Goal: Task Accomplishment & Management: Complete application form

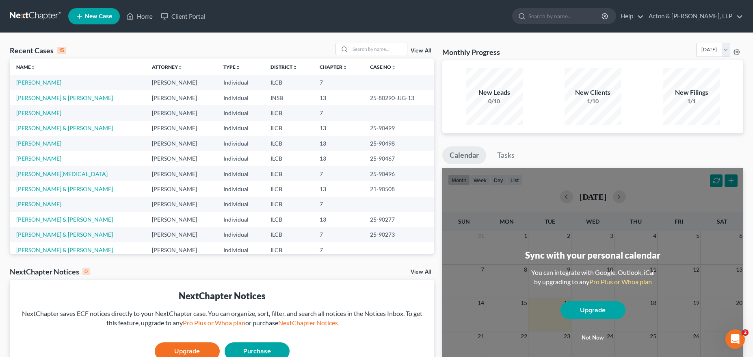
click at [37, 78] on td "[PERSON_NAME]" at bounding box center [78, 82] width 136 height 15
click at [40, 83] on link "[PERSON_NAME]" at bounding box center [38, 82] width 45 height 7
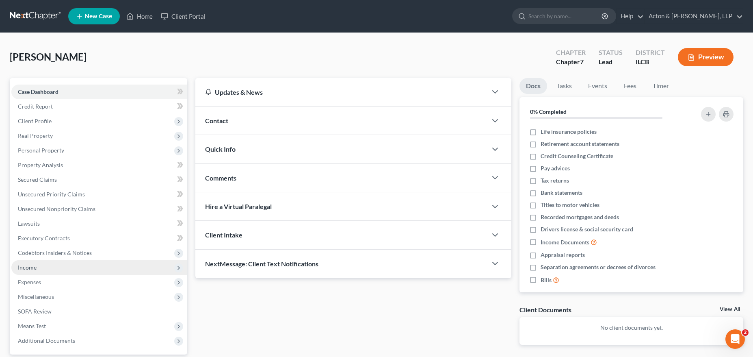
click at [46, 263] on span "Income" at bounding box center [99, 267] width 176 height 15
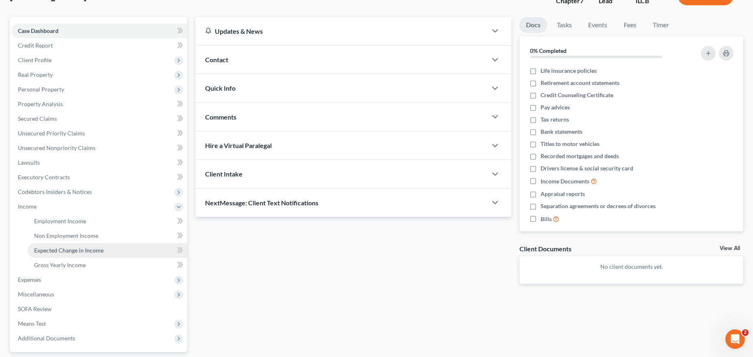
scroll to position [81, 0]
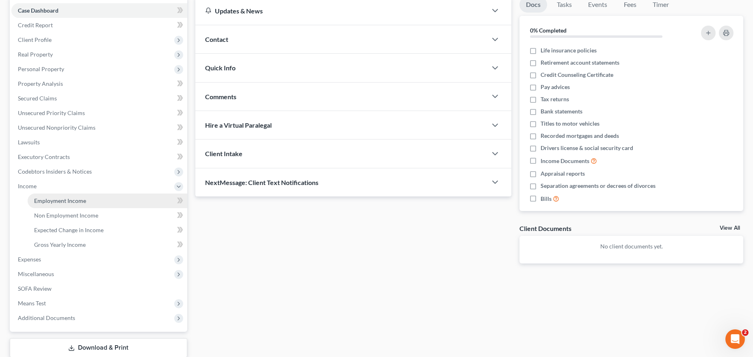
click at [74, 199] on span "Employment Income" at bounding box center [60, 200] width 52 height 7
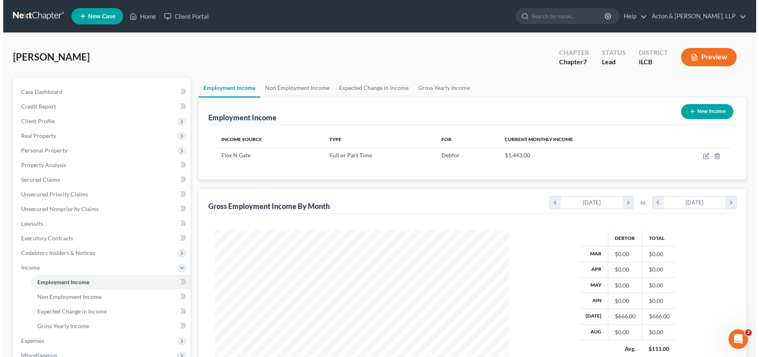
scroll to position [147, 310]
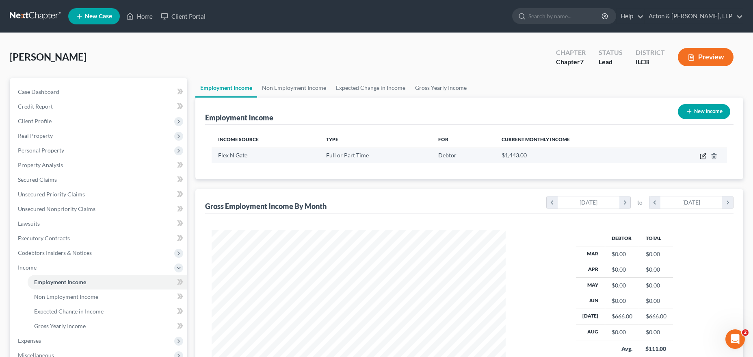
click at [704, 155] on icon "button" at bounding box center [703, 156] width 6 height 6
select select "0"
select select "15"
select select "2"
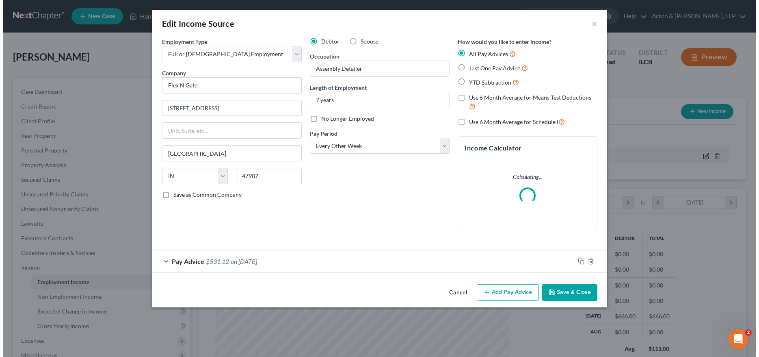
scroll to position [148, 313]
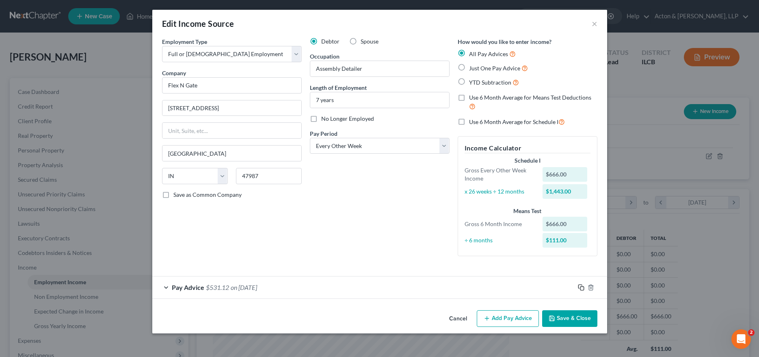
click at [581, 289] on icon "button" at bounding box center [581, 287] width 6 height 6
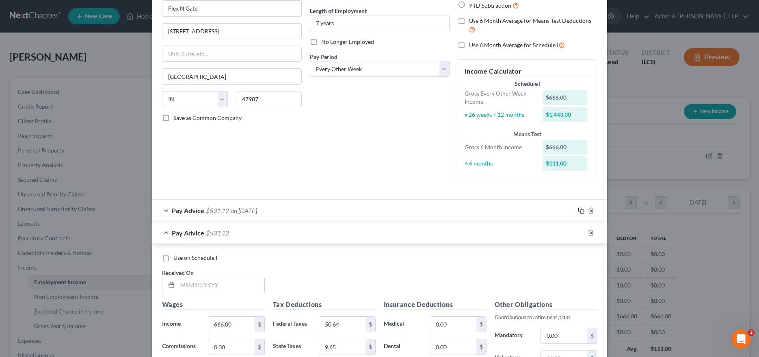
scroll to position [81, 0]
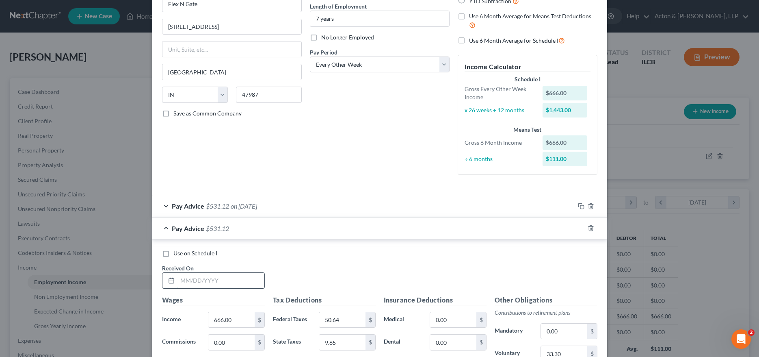
click at [221, 278] on input "text" at bounding box center [221, 280] width 87 height 15
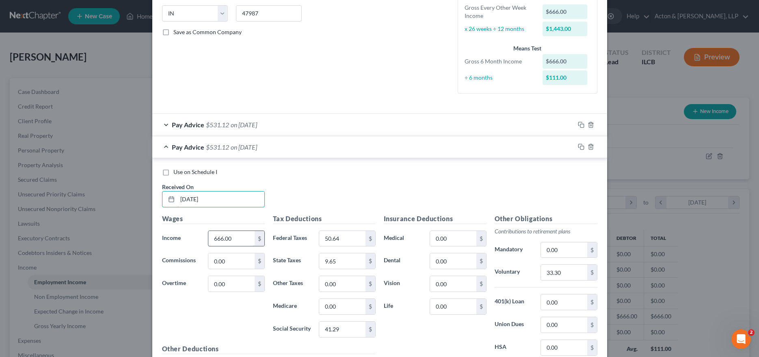
type input "[DATE]"
type input "824.70"
type input "69.69"
type input "11.96"
click at [288, 124] on div "Pay Advice $531.12 on [DATE]" at bounding box center [363, 125] width 422 height 22
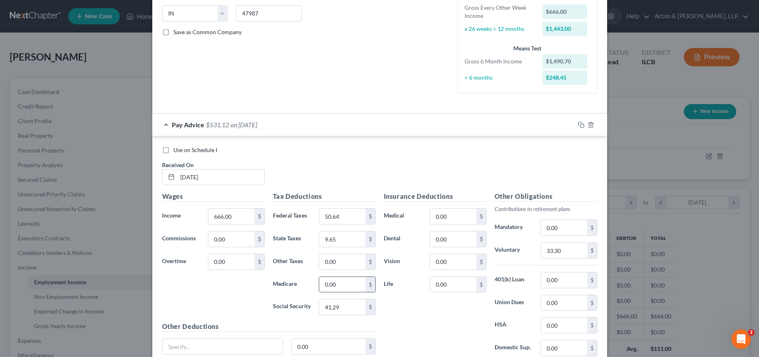
click at [336, 284] on input "0.00" at bounding box center [342, 284] width 46 height 15
drag, startPoint x: 342, startPoint y: 282, endPoint x: 320, endPoint y: 288, distance: 23.2
click at [320, 288] on input "17.66" at bounding box center [342, 284] width 46 height 15
type input "9.65"
click at [411, 306] on div "Insurance Deductions Medical 0.00 $ Dental 0.00 $ Vision 0.00 $ Life 0.00 $" at bounding box center [435, 276] width 111 height 171
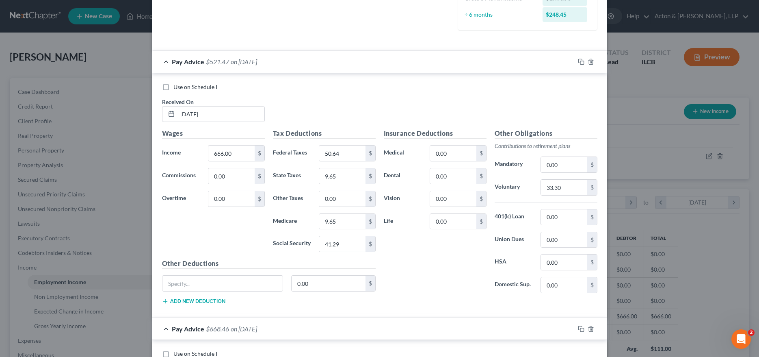
scroll to position [244, 0]
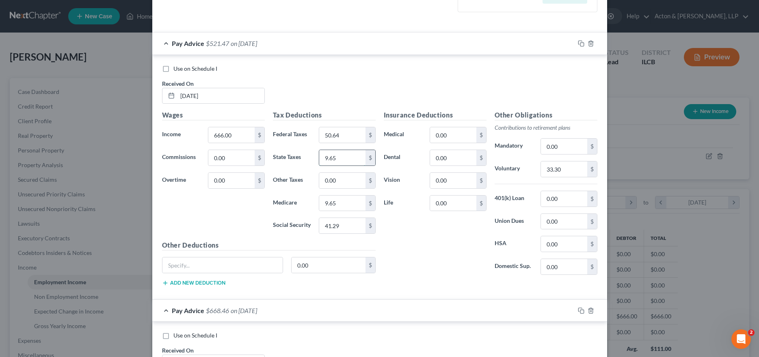
click at [340, 158] on input "9.65" at bounding box center [342, 157] width 46 height 15
type input "19.40"
click at [429, 255] on div "Insurance Deductions Medical 0.00 $ Dental 0.00 $ Vision 0.00 $ Life 0.00 $" at bounding box center [435, 195] width 111 height 171
click at [229, 264] on input "text" at bounding box center [222, 264] width 121 height 15
type input "[GEOGRAPHIC_DATA] Withholding"
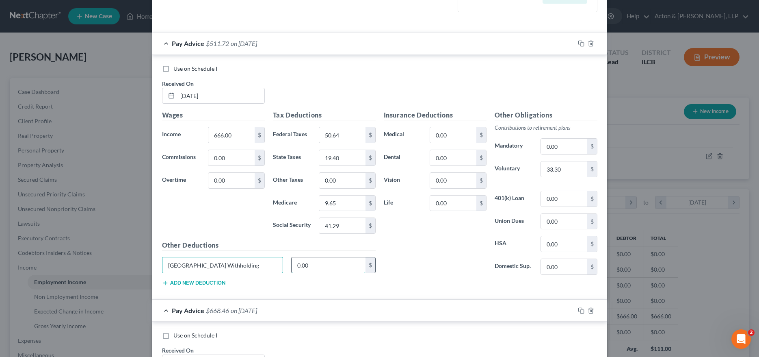
click at [310, 271] on input "0.00" at bounding box center [329, 264] width 74 height 15
type input "13.58"
click at [338, 289] on div "Other Deductions Fountain County Withholding 13.58 $ Add new deduction" at bounding box center [269, 266] width 222 height 52
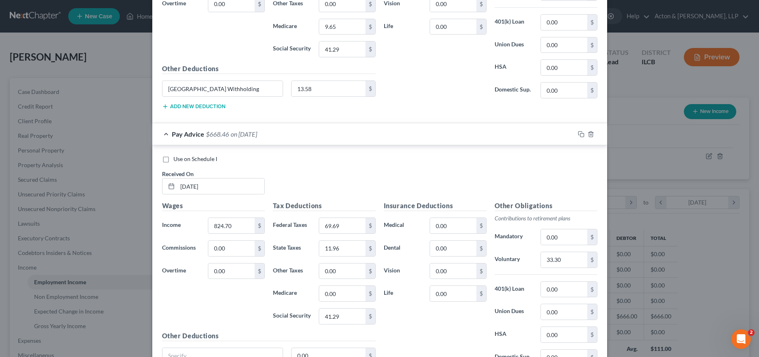
scroll to position [487, 0]
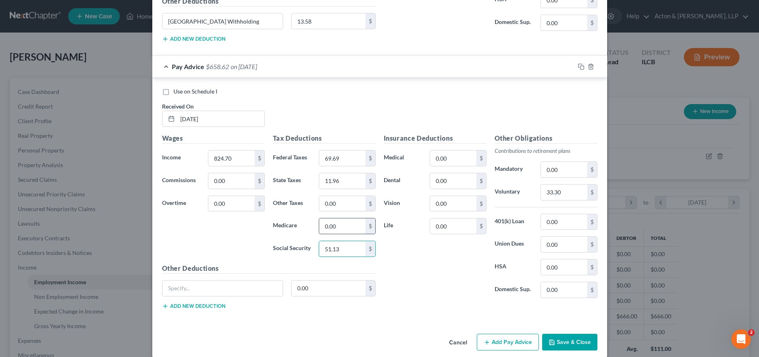
type input "51.13"
click at [337, 225] on input "0.00" at bounding box center [342, 225] width 46 height 15
type input "11.96"
click at [352, 178] on input "11.96" at bounding box center [342, 180] width 46 height 15
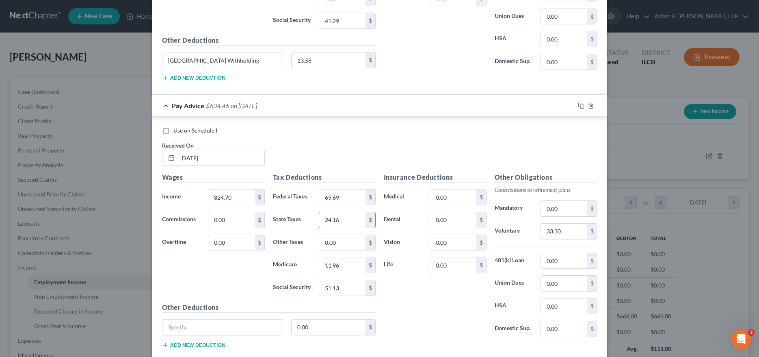
scroll to position [335, 0]
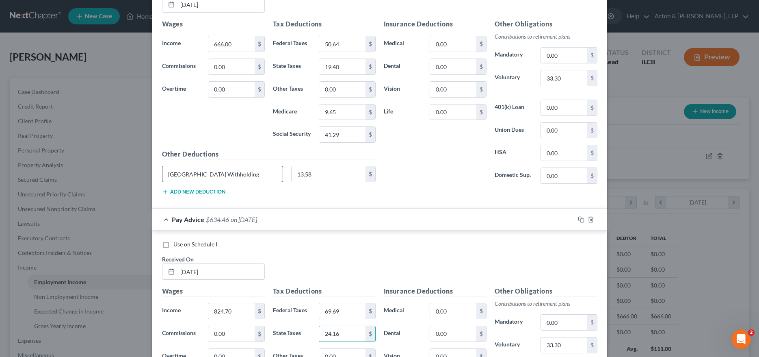
type input "24.16"
click at [244, 172] on input "[GEOGRAPHIC_DATA] Withholding" at bounding box center [222, 173] width 121 height 15
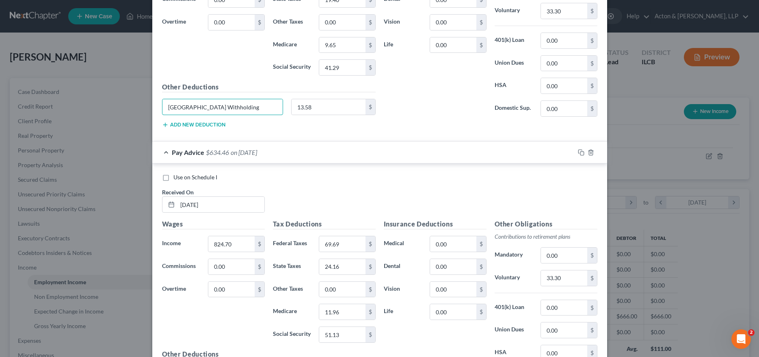
scroll to position [497, 0]
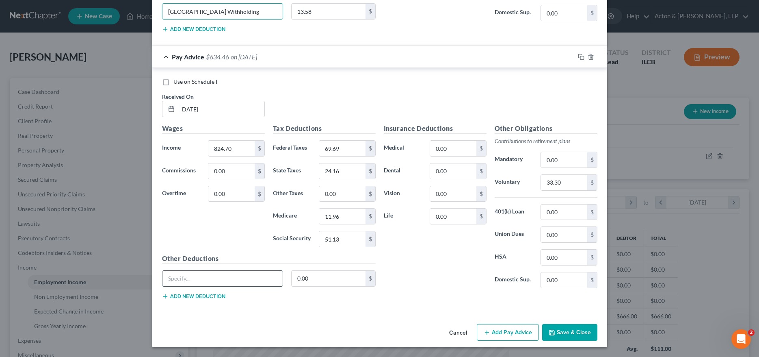
click at [203, 275] on input "text" at bounding box center [222, 278] width 121 height 15
paste input "[GEOGRAPHIC_DATA] Withholding"
type input "[GEOGRAPHIC_DATA] Withholding"
click at [311, 279] on input "0.00" at bounding box center [329, 278] width 74 height 15
type input "16.91"
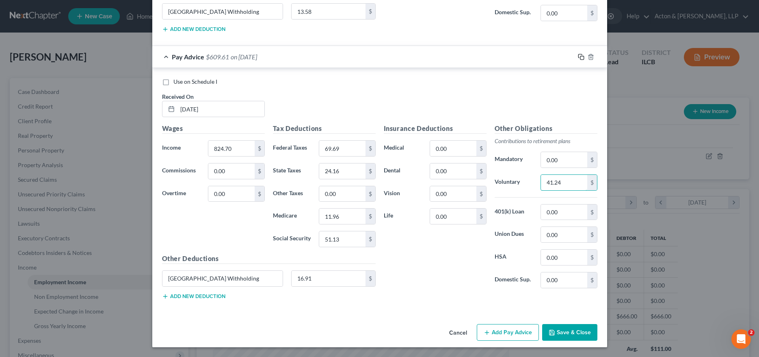
type input "41.24"
click at [578, 55] on icon "button" at bounding box center [581, 57] width 6 height 6
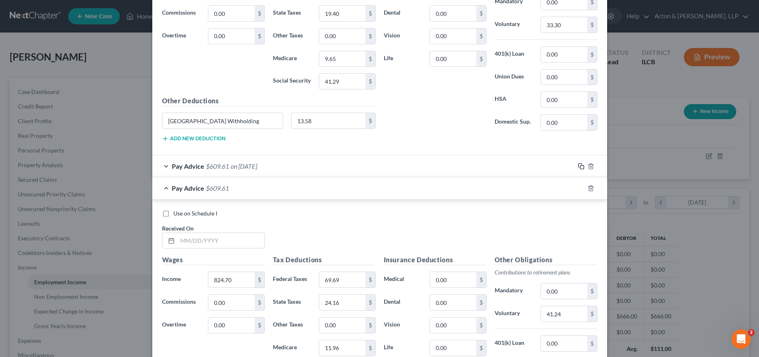
scroll to position [406, 0]
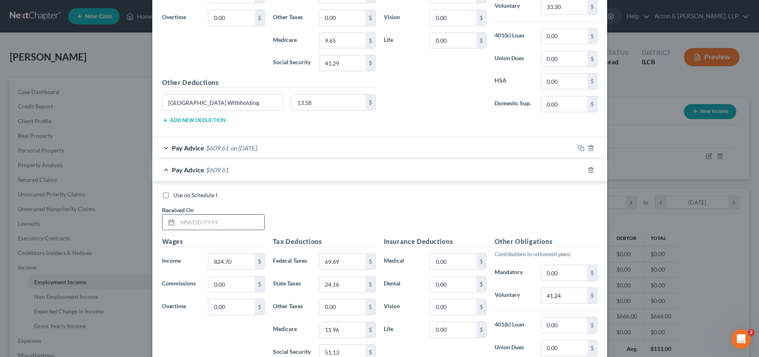
click at [197, 222] on input "text" at bounding box center [221, 221] width 87 height 15
type input "[DATE]"
type input "1,218.00"
type input "124.88"
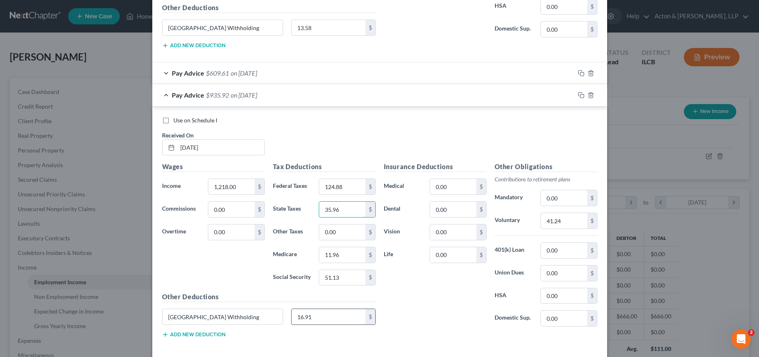
scroll to position [487, 0]
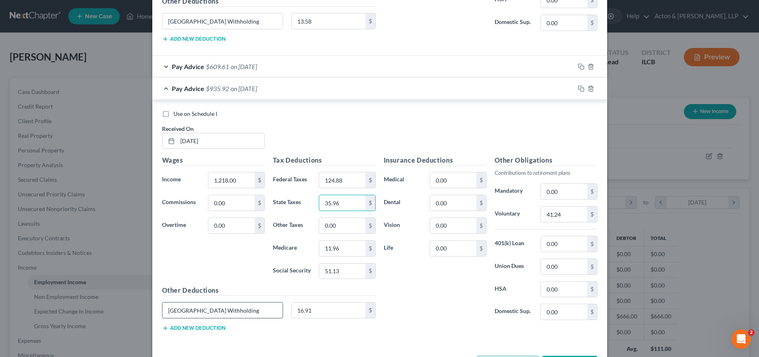
type input "35.96"
click at [261, 311] on input "[GEOGRAPHIC_DATA] Withholding" at bounding box center [222, 309] width 121 height 15
click at [329, 226] on input "0.00" at bounding box center [342, 225] width 46 height 15
type input "1"
type input "25.17"
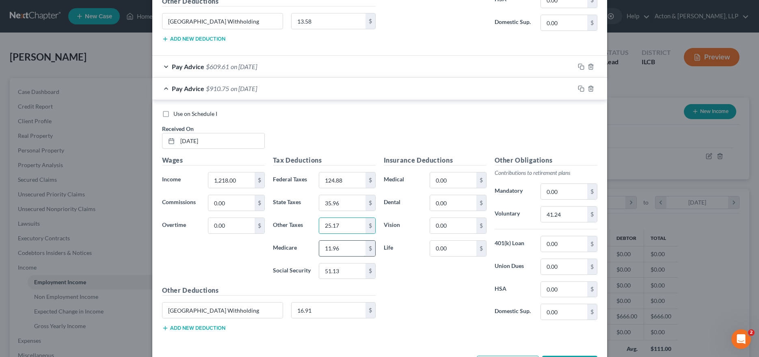
click at [338, 244] on input "11.96" at bounding box center [342, 247] width 46 height 15
type input "17.66"
click at [342, 273] on input "51.13" at bounding box center [342, 270] width 46 height 15
type input "75.52"
click at [399, 280] on div "Insurance Deductions Medical 0.00 $ Dental 0.00 $ Vision 0.00 $ Life 0.00 $" at bounding box center [435, 240] width 111 height 171
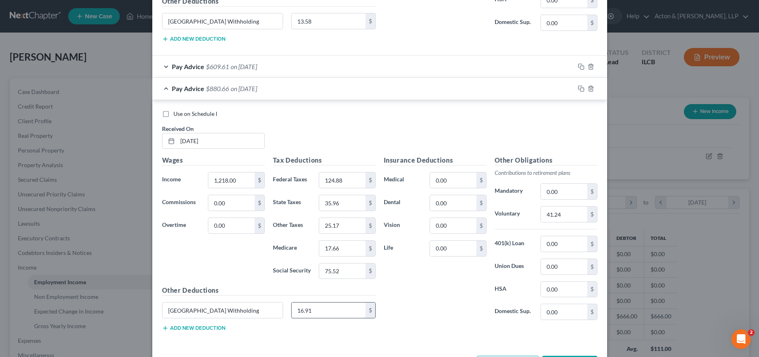
click at [319, 308] on input "16.91" at bounding box center [329, 309] width 74 height 15
click at [221, 307] on input "[GEOGRAPHIC_DATA] Withholding" at bounding box center [222, 309] width 121 height 15
click at [563, 215] on input "41.24" at bounding box center [564, 213] width 46 height 15
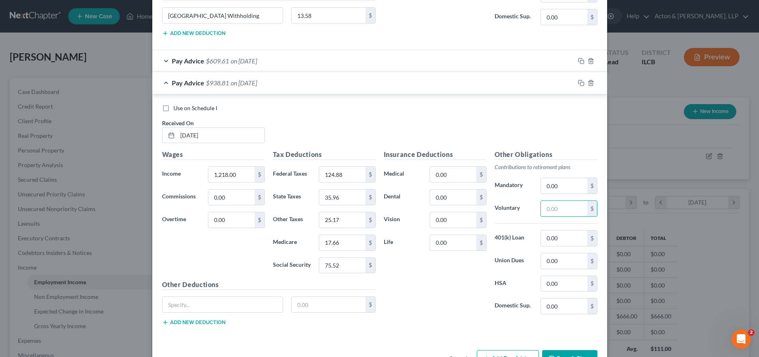
scroll to position [479, 0]
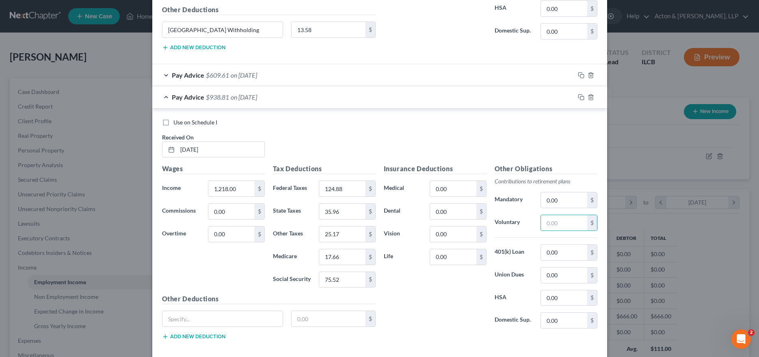
click at [279, 71] on div "Pay Advice $609.61 on [DATE]" at bounding box center [363, 75] width 422 height 22
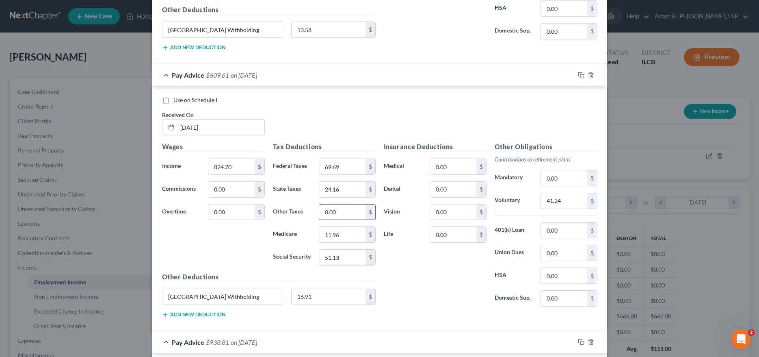
click at [344, 213] on input "0.00" at bounding box center [342, 211] width 46 height 15
type input "16.91"
click at [320, 295] on input "16.91" at bounding box center [329, 296] width 74 height 15
click at [259, 299] on input "[GEOGRAPHIC_DATA] Withholding" at bounding box center [222, 296] width 121 height 15
click at [258, 298] on input "[GEOGRAPHIC_DATA] Withholding" at bounding box center [222, 296] width 121 height 15
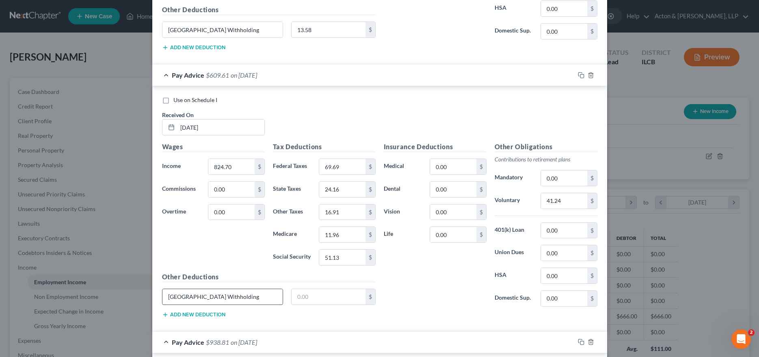
click at [258, 298] on input "[GEOGRAPHIC_DATA] Withholding" at bounding box center [222, 296] width 121 height 15
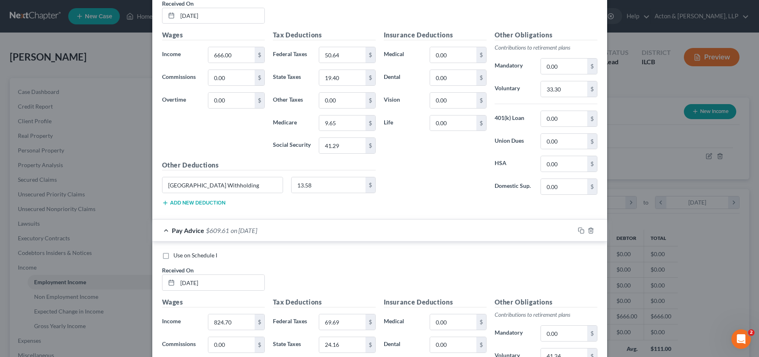
scroll to position [316, 0]
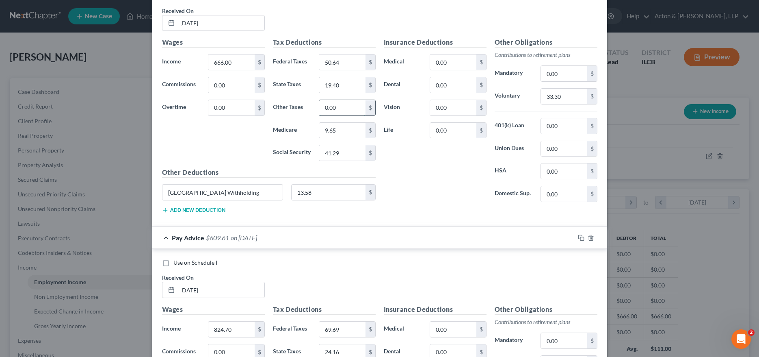
click at [331, 106] on input "0.00" at bounding box center [342, 107] width 46 height 15
type input "13.58"
click at [333, 193] on input "13.58" at bounding box center [329, 191] width 74 height 15
click at [238, 192] on input "[GEOGRAPHIC_DATA] Withholding" at bounding box center [222, 191] width 121 height 15
click at [239, 192] on input "[GEOGRAPHIC_DATA] Withholding" at bounding box center [222, 191] width 121 height 15
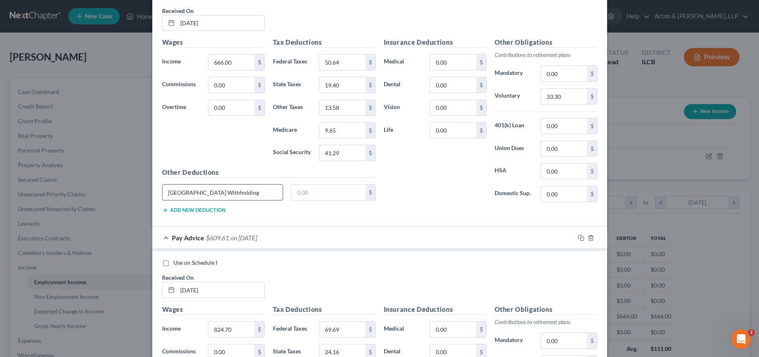
click at [239, 192] on input "[GEOGRAPHIC_DATA] Withholding" at bounding box center [222, 191] width 121 height 15
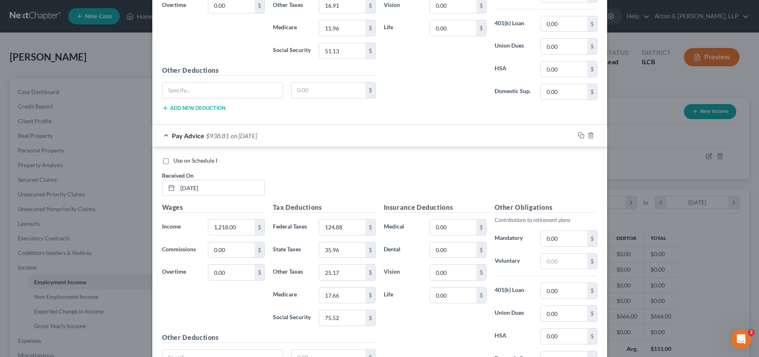
scroll to position [764, 0]
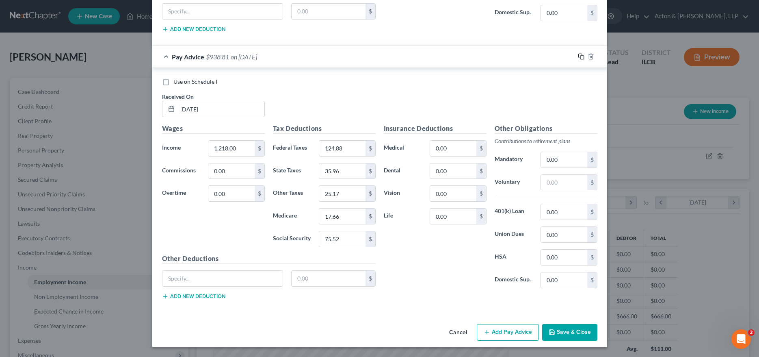
click at [578, 57] on icon "button" at bounding box center [581, 56] width 6 height 6
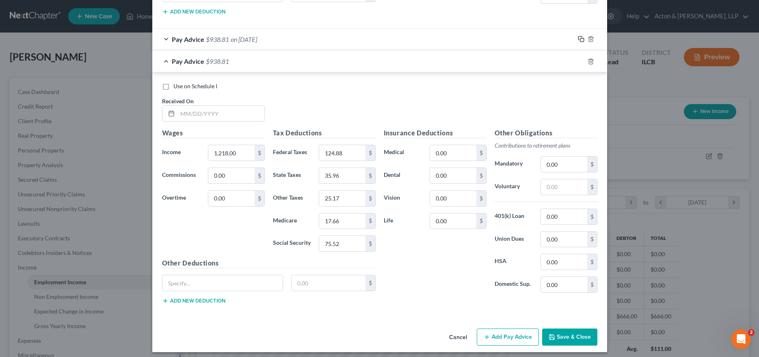
scroll to position [786, 0]
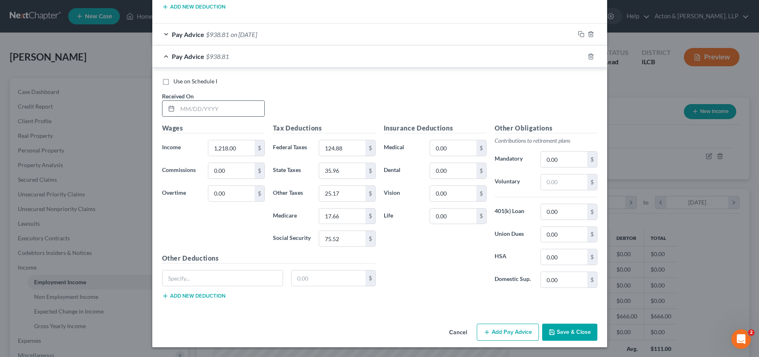
click at [213, 113] on input "text" at bounding box center [221, 108] width 87 height 15
type input "[DATE]"
type input "1,338"
click at [340, 143] on input "124.88" at bounding box center [342, 147] width 46 height 15
type input "151.28"
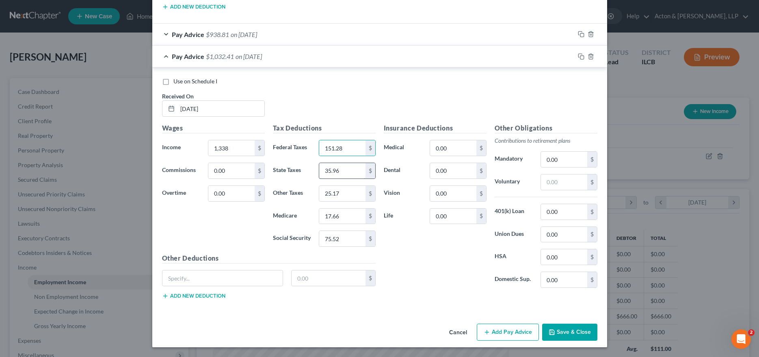
click at [346, 168] on input "35.96" at bounding box center [342, 170] width 46 height 15
type input "39.56"
click at [344, 189] on input "25.17" at bounding box center [342, 193] width 46 height 15
type input "27.69"
click at [350, 208] on input "17.66" at bounding box center [342, 215] width 46 height 15
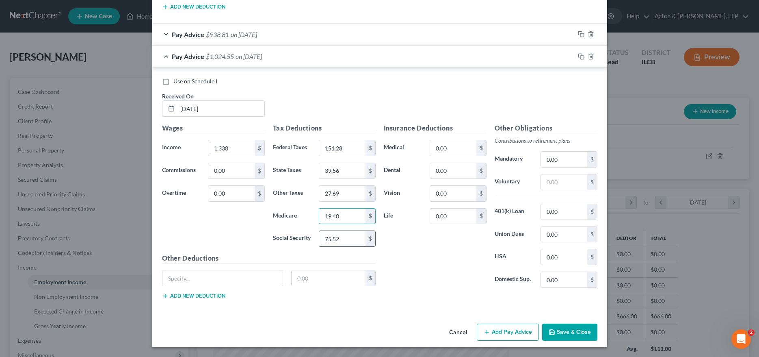
type input "19.40"
click at [337, 236] on input "75.52" at bounding box center [342, 238] width 46 height 15
type input "82.96"
click at [438, 247] on div "Insurance Deductions Medical 0.00 $ Dental 0.00 $ Vision 0.00 $ Life 0.00 $" at bounding box center [435, 208] width 111 height 171
click at [578, 56] on icon "button" at bounding box center [580, 56] width 4 height 4
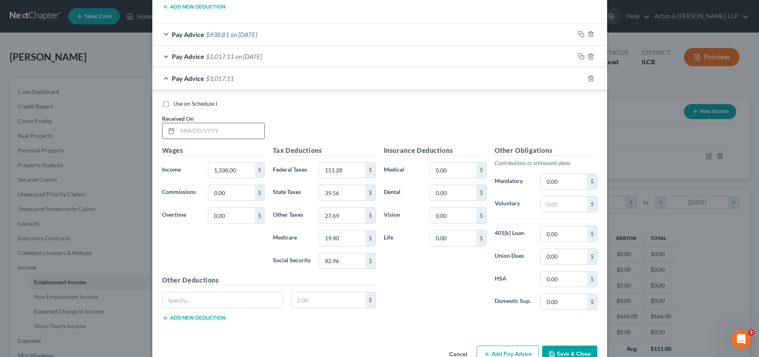
click at [214, 129] on input "text" at bounding box center [221, 130] width 87 height 15
type input "[DATE]"
click at [246, 168] on input "1,338.00" at bounding box center [231, 169] width 46 height 15
type input "1,092.00"
click at [349, 171] on input "151.28" at bounding box center [342, 169] width 46 height 15
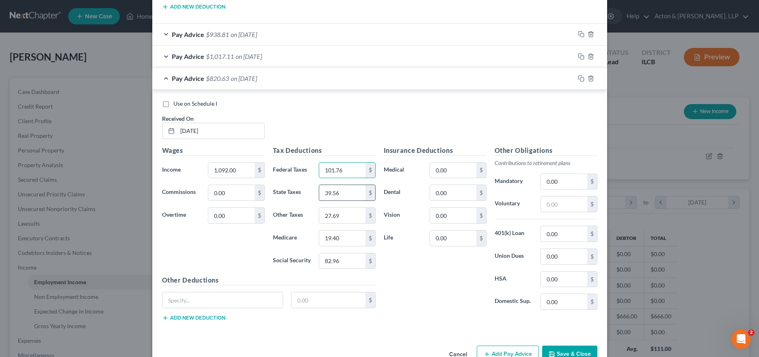
type input "101.76"
click at [350, 188] on input "39.56" at bounding box center [342, 192] width 46 height 15
type input "32.18"
click at [345, 218] on input "27.69" at bounding box center [342, 215] width 46 height 15
type input "22.53"
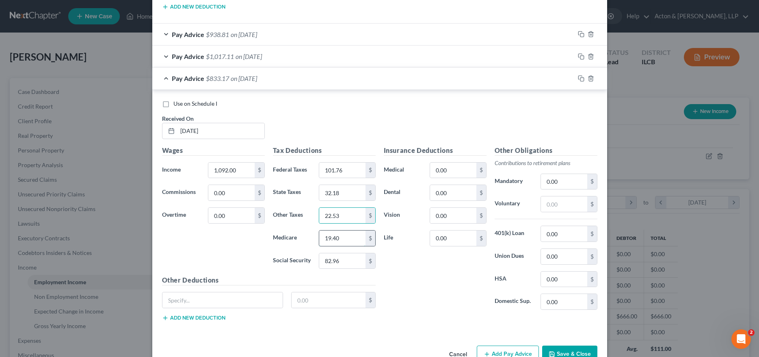
click at [343, 235] on input "19.40" at bounding box center [342, 237] width 46 height 15
type input "15.84"
click at [338, 261] on input "82.96" at bounding box center [342, 260] width 46 height 15
type input "67.70"
click at [400, 282] on div "Insurance Deductions Medical 0.00 $ Dental 0.00 $ Vision 0.00 $ Life 0.00 $" at bounding box center [435, 230] width 111 height 171
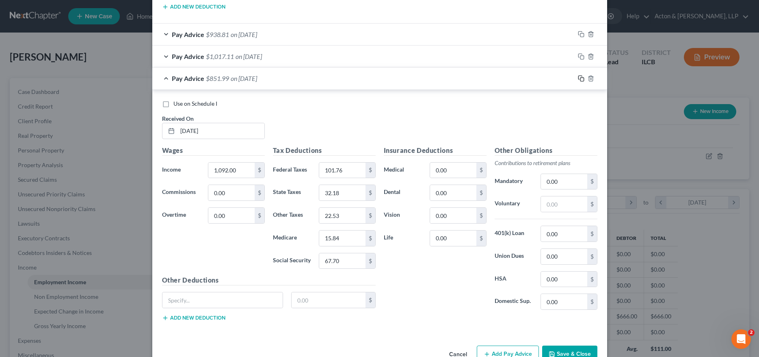
click at [580, 78] on rect "button" at bounding box center [582, 80] width 4 height 4
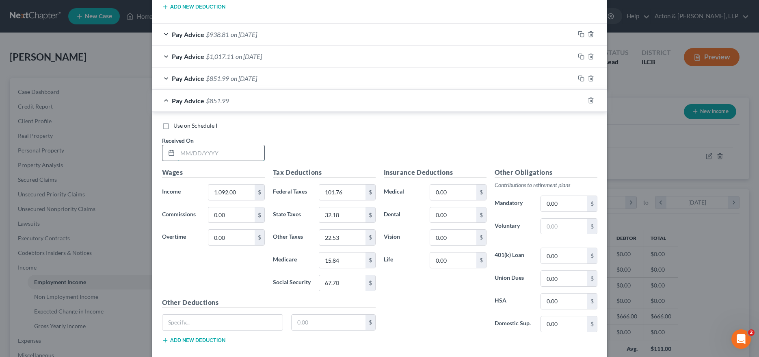
click at [201, 156] on input "text" at bounding box center [221, 152] width 87 height 15
type input "[DATE]"
type input "1,470.00"
click at [348, 186] on input "101.76" at bounding box center [342, 191] width 46 height 15
type input "180.32"
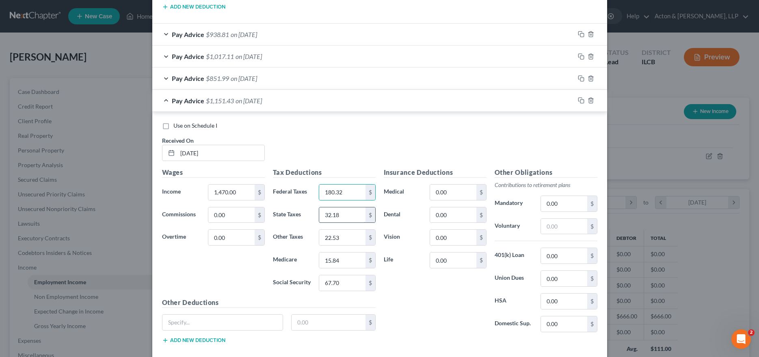
click at [342, 213] on input "32.18" at bounding box center [342, 214] width 46 height 15
type input "43.52"
click at [346, 234] on input "22.53" at bounding box center [342, 236] width 46 height 15
type input "30.47"
click at [340, 262] on input "15.84" at bounding box center [342, 259] width 46 height 15
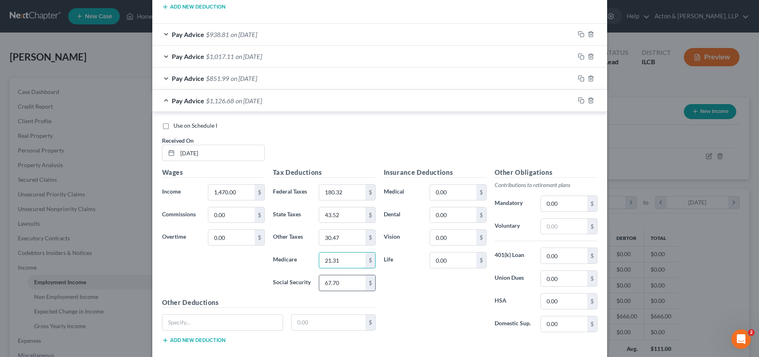
type input "21.31"
click at [340, 286] on input "67.70" at bounding box center [342, 282] width 46 height 15
type input "91.14"
click at [578, 97] on icon "button" at bounding box center [581, 100] width 6 height 6
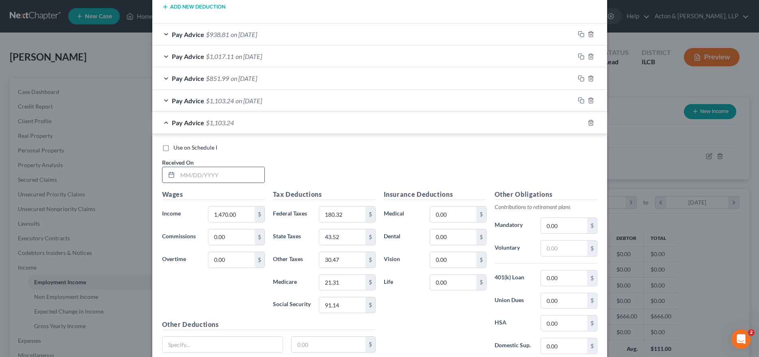
click at [206, 173] on input "text" at bounding box center [221, 174] width 87 height 15
type input "[DATE]"
click at [233, 209] on input "1,470.00" at bounding box center [231, 213] width 46 height 15
type input "1,338"
click at [348, 215] on input "180.32" at bounding box center [342, 213] width 46 height 15
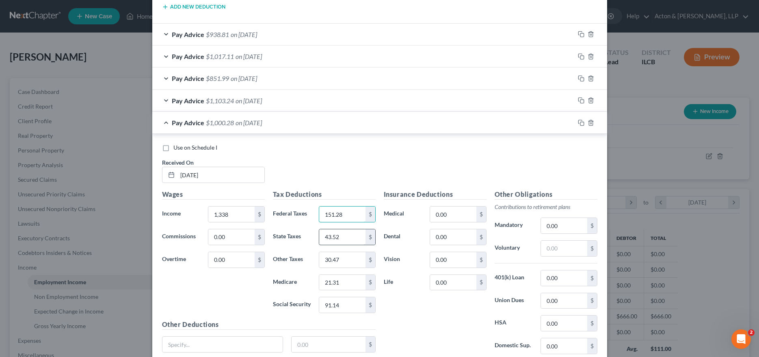
type input "151.28"
click at [349, 238] on input "43.52" at bounding box center [342, 236] width 46 height 15
type input "39.56"
click at [343, 261] on input "30.47" at bounding box center [342, 259] width 46 height 15
type input "27.69"
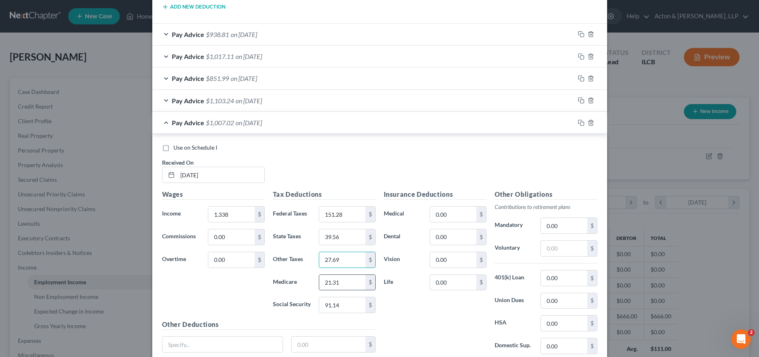
click at [341, 284] on input "21.31" at bounding box center [342, 282] width 46 height 15
type input "19.40"
click at [344, 305] on input "91.14" at bounding box center [342, 304] width 46 height 15
type input "82.96"
click at [426, 330] on div "Insurance Deductions Medical 0.00 $ Dental 0.00 $ Vision 0.00 $ Life 0.00 $" at bounding box center [435, 274] width 111 height 171
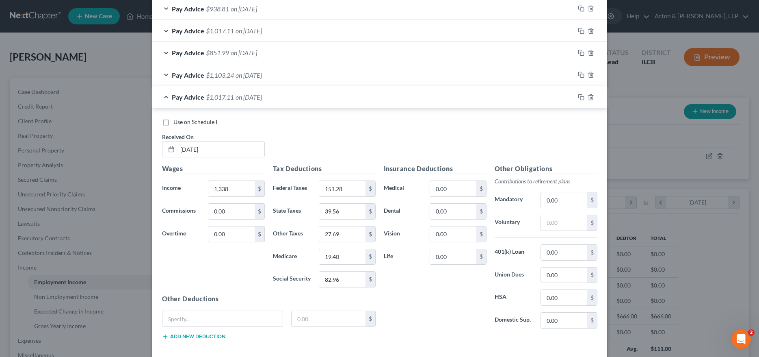
scroll to position [853, 0]
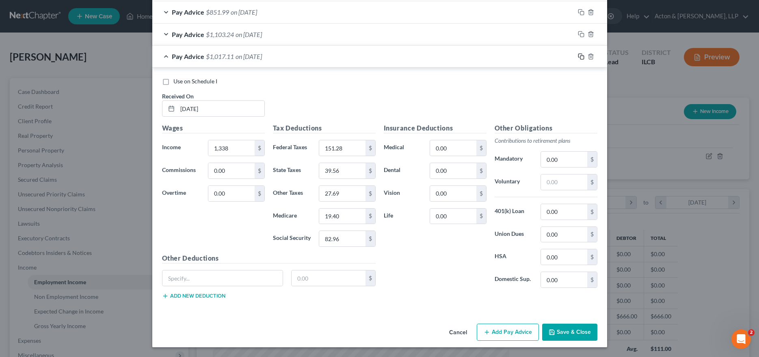
click at [580, 56] on rect "button" at bounding box center [582, 58] width 4 height 4
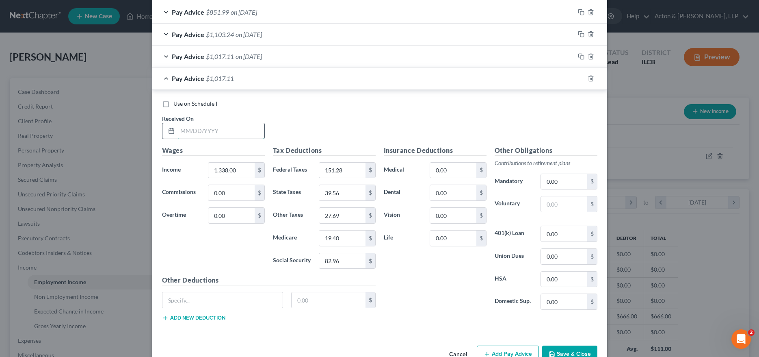
click at [195, 126] on input "text" at bounding box center [221, 130] width 87 height 15
type input "[DATE]"
click at [234, 166] on input "1,338.00" at bounding box center [231, 169] width 46 height 15
type input "966"
click at [344, 169] on input "151.28" at bounding box center [342, 169] width 46 height 15
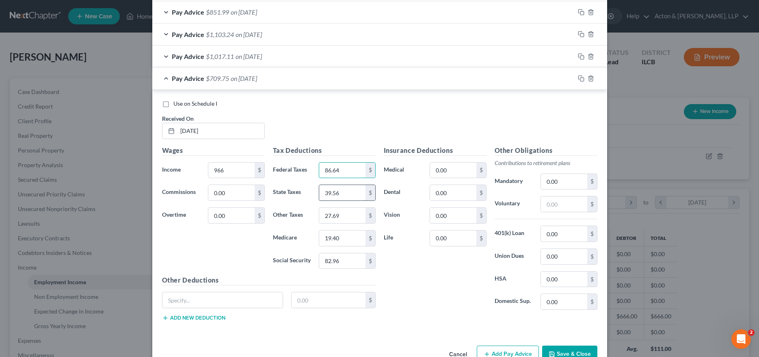
type input "86.64"
click at [340, 190] on input "39.56" at bounding box center [342, 192] width 46 height 15
type input "28.40"
click at [342, 211] on input "27.69" at bounding box center [342, 215] width 46 height 15
type input "19.88"
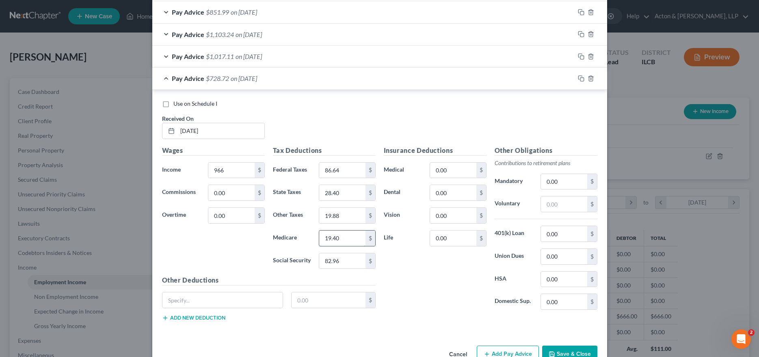
click at [346, 237] on input "19.40" at bounding box center [342, 237] width 46 height 15
type input "14.01"
click at [346, 259] on input "82.96" at bounding box center [342, 260] width 46 height 15
type input "59.89"
click at [428, 273] on div "Insurance Deductions Medical 0.00 $ Dental 0.00 $ Vision 0.00 $ Life 0.00 $" at bounding box center [435, 230] width 111 height 171
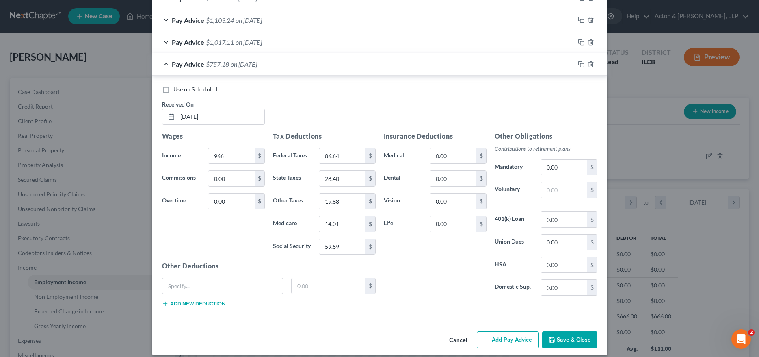
scroll to position [875, 0]
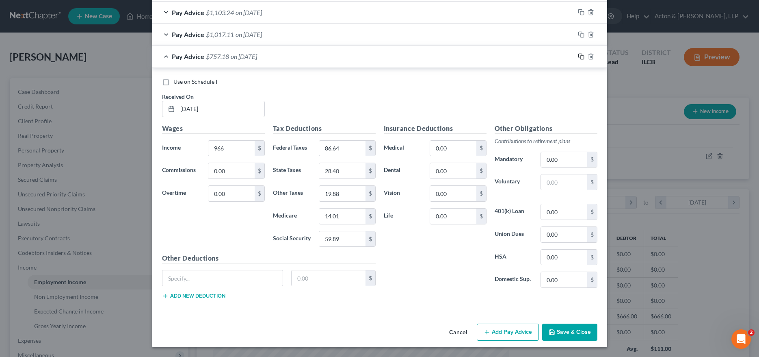
click at [578, 54] on icon "button" at bounding box center [580, 56] width 4 height 4
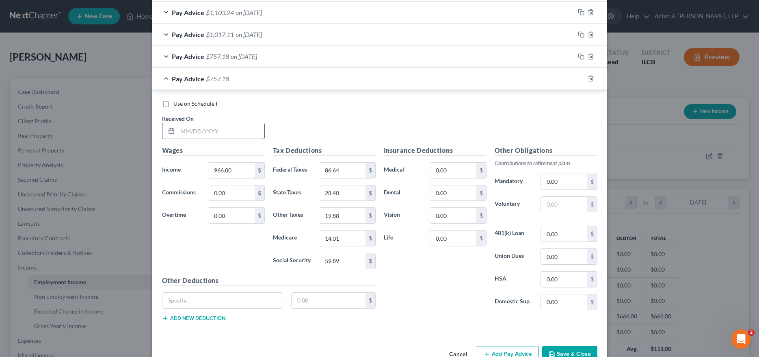
click at [212, 132] on input "text" at bounding box center [221, 130] width 87 height 15
type input "[DATE]"
click at [234, 171] on input "966.00" at bounding box center [231, 169] width 46 height 15
type input "1,454.25"
click at [343, 169] on input "86.64" at bounding box center [342, 169] width 46 height 15
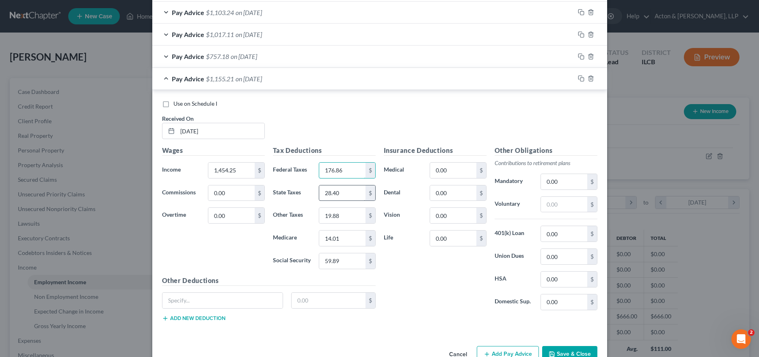
type input "176.86"
click at [340, 195] on input "28.40" at bounding box center [342, 192] width 46 height 15
type input "43.05"
click at [350, 215] on input "19.88" at bounding box center [342, 215] width 46 height 15
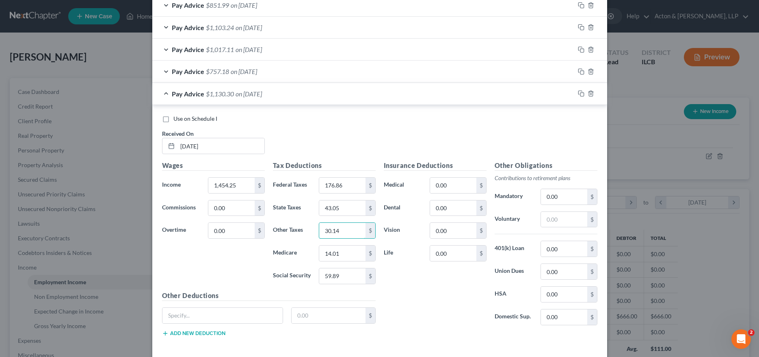
scroll to position [834, 0]
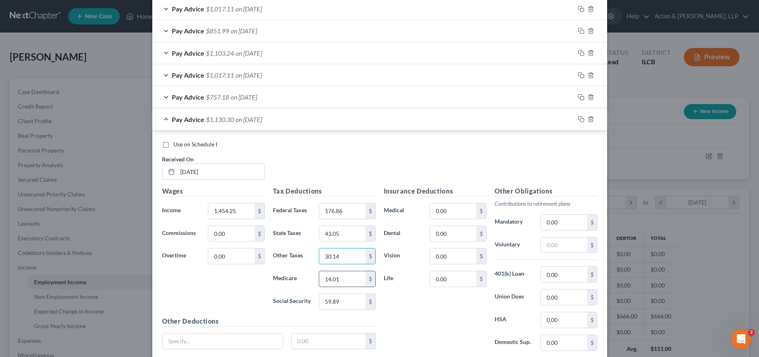
type input "30.14"
click at [347, 273] on input "14.01" at bounding box center [342, 278] width 46 height 15
type input "21.09"
click at [350, 302] on input "59.89" at bounding box center [342, 301] width 46 height 15
type input "90.16"
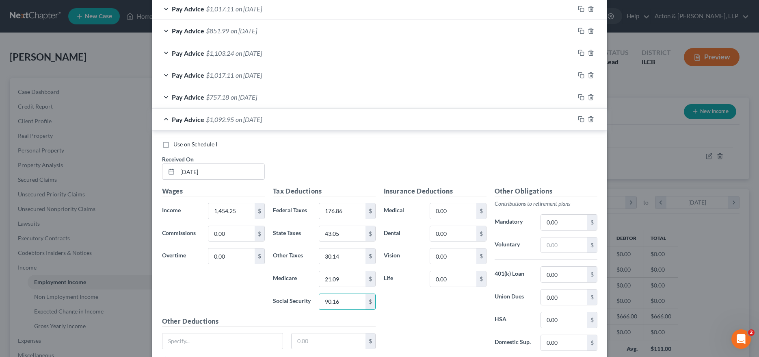
click at [410, 302] on div "Insurance Deductions Medical 0.00 $ Dental 0.00 $ Vision 0.00 $ Life 0.00 $" at bounding box center [435, 271] width 111 height 171
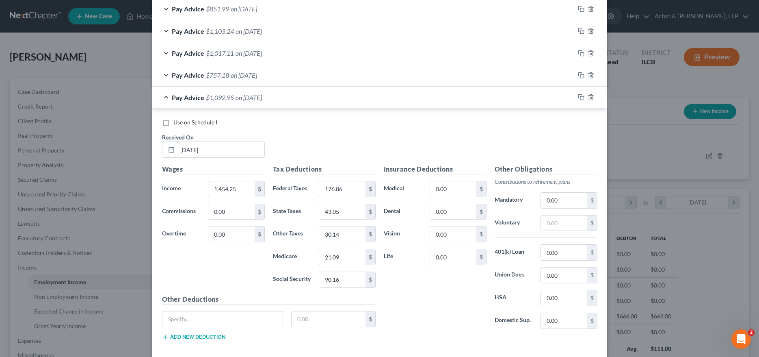
scroll to position [875, 0]
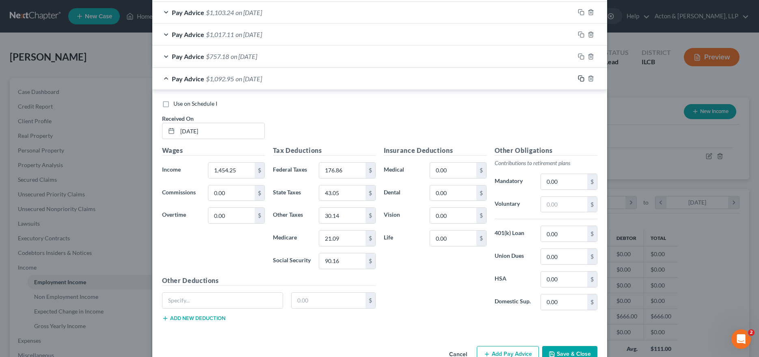
drag, startPoint x: 577, startPoint y: 78, endPoint x: 550, endPoint y: 90, distance: 29.7
click at [580, 78] on rect "button" at bounding box center [582, 80] width 4 height 4
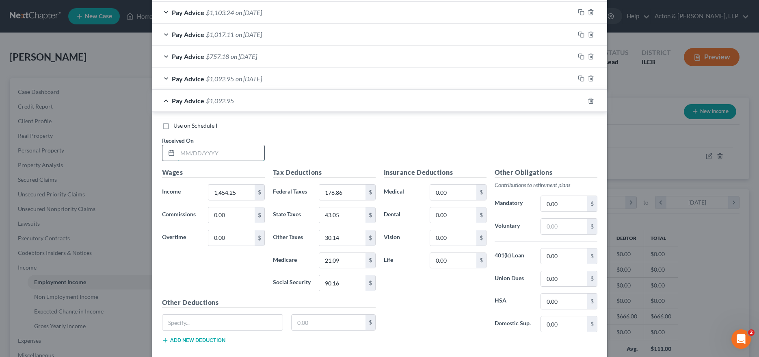
click at [209, 154] on input "text" at bounding box center [221, 152] width 87 height 15
type input "[DATE]"
type input "966.00"
click at [342, 188] on input "176.86" at bounding box center [342, 191] width 46 height 15
type input "86.64"
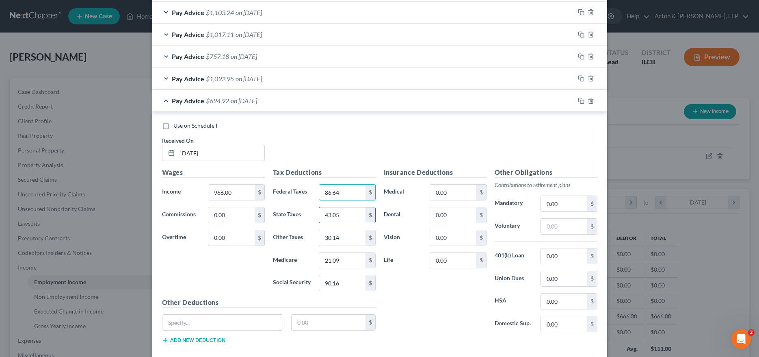
click at [341, 210] on input "43.05" at bounding box center [342, 214] width 46 height 15
type input "28.40"
click at [342, 234] on input "30.14" at bounding box center [342, 237] width 46 height 15
type input "19.88"
click at [340, 258] on input "21.09" at bounding box center [342, 260] width 46 height 15
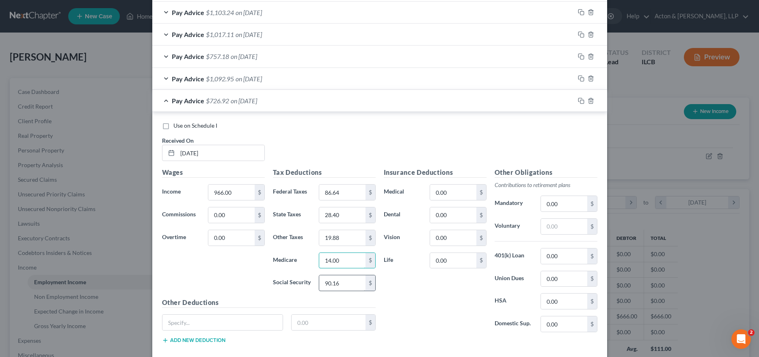
type input "14.00"
drag, startPoint x: 333, startPoint y: 285, endPoint x: 342, endPoint y: 280, distance: 10.0
click at [334, 284] on input "90.16" at bounding box center [342, 282] width 46 height 15
type input "59.89"
click at [404, 297] on div "Insurance Deductions Medical 0.00 $ Dental 0.00 $ Vision 0.00 $ Life 0.00 $" at bounding box center [435, 252] width 111 height 171
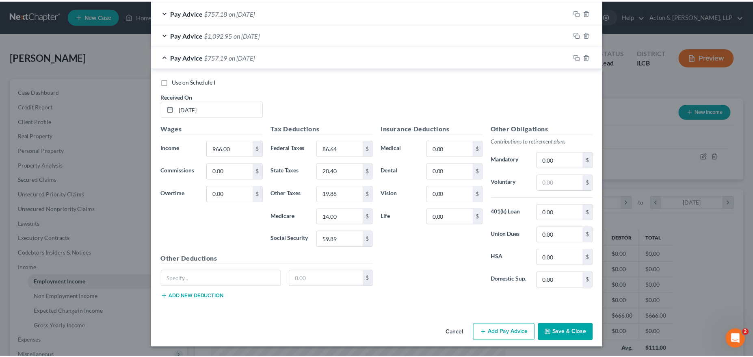
scroll to position [919, 0]
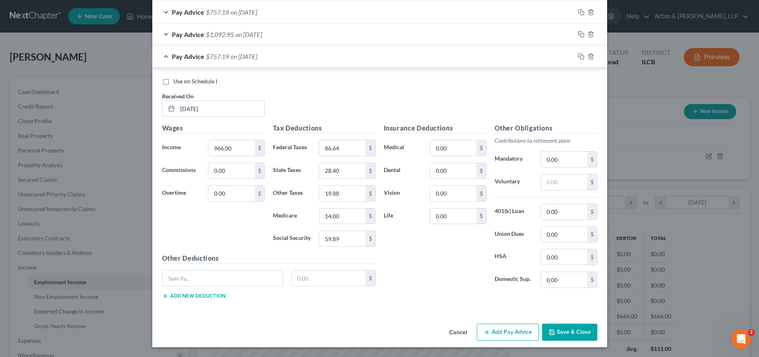
click at [566, 330] on button "Save & Close" at bounding box center [569, 331] width 55 height 17
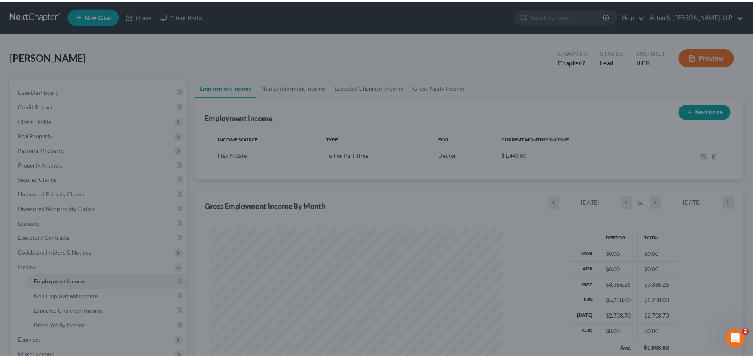
scroll to position [406032, 405869]
